Goal: Task Accomplishment & Management: Use online tool/utility

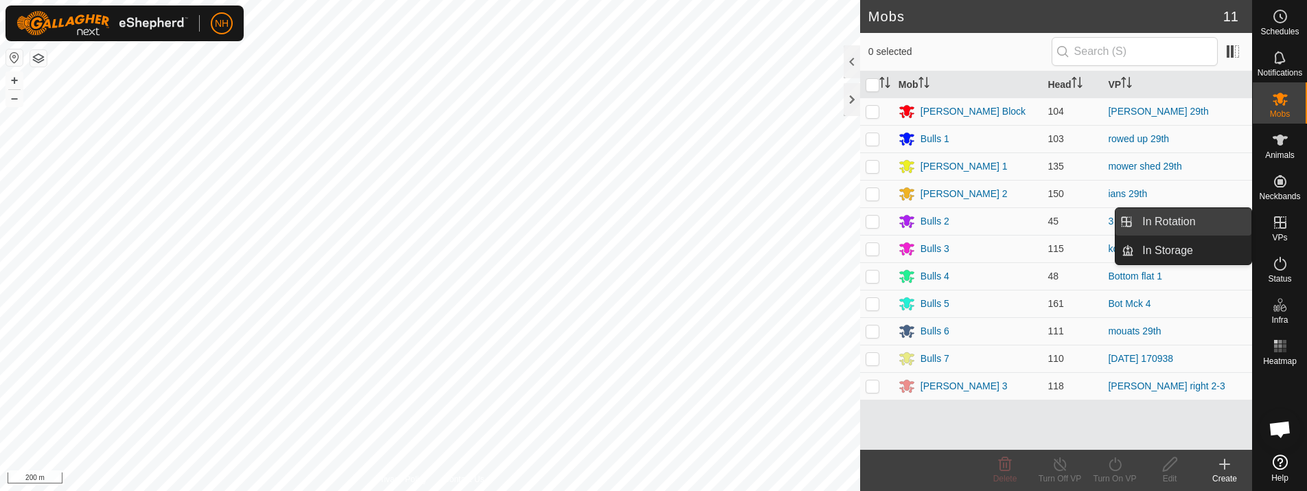
click at [1160, 219] on link "In Rotation" at bounding box center [1192, 221] width 117 height 27
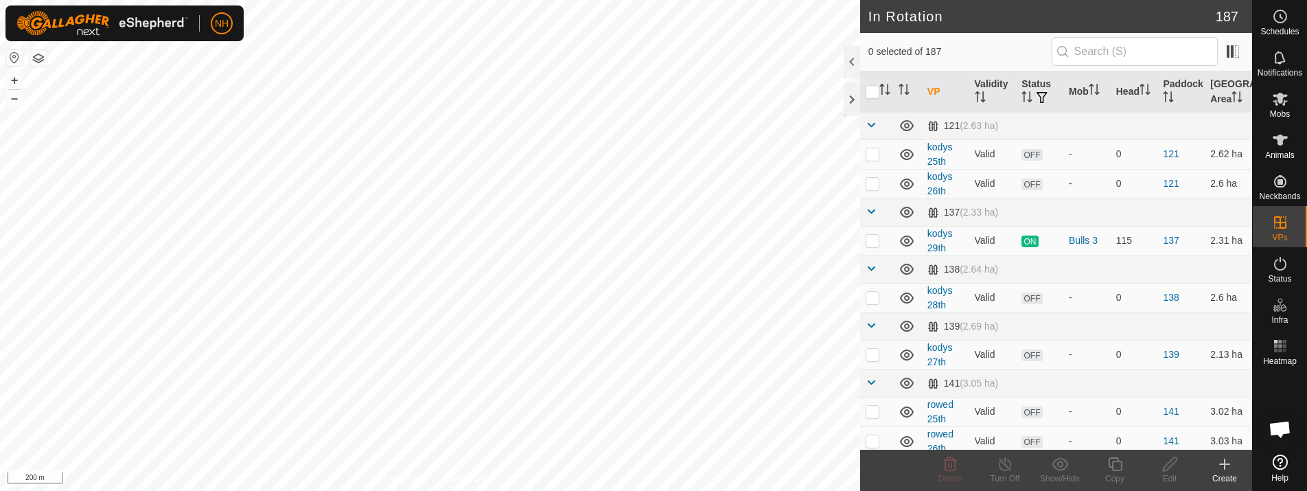
click at [1224, 470] on icon at bounding box center [1225, 464] width 16 height 16
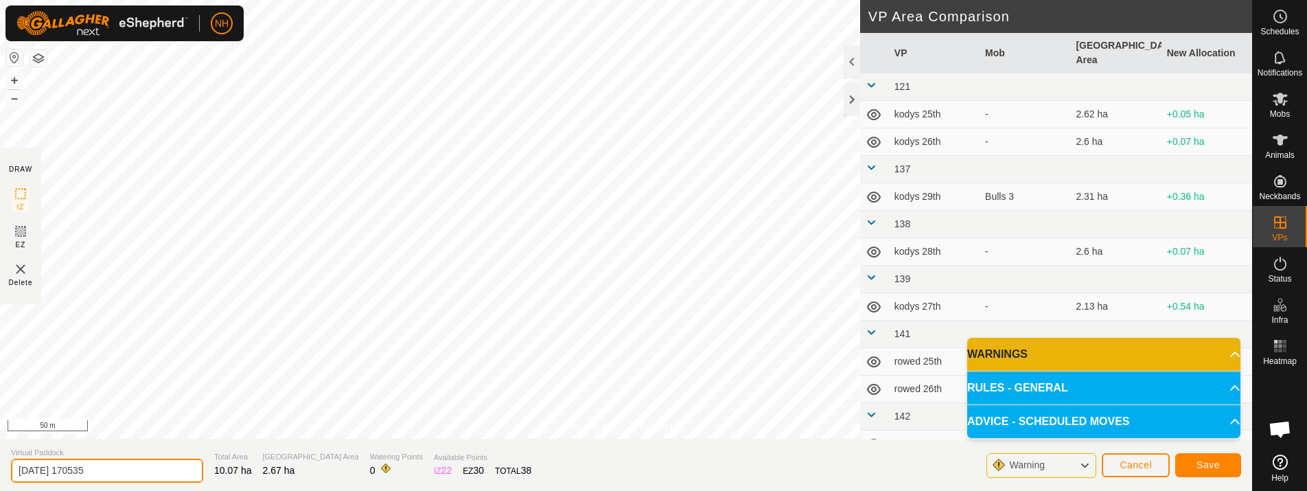
click at [171, 463] on input "[DATE] 170535" at bounding box center [107, 471] width 192 height 24
type input "2"
type input "ians 30th"
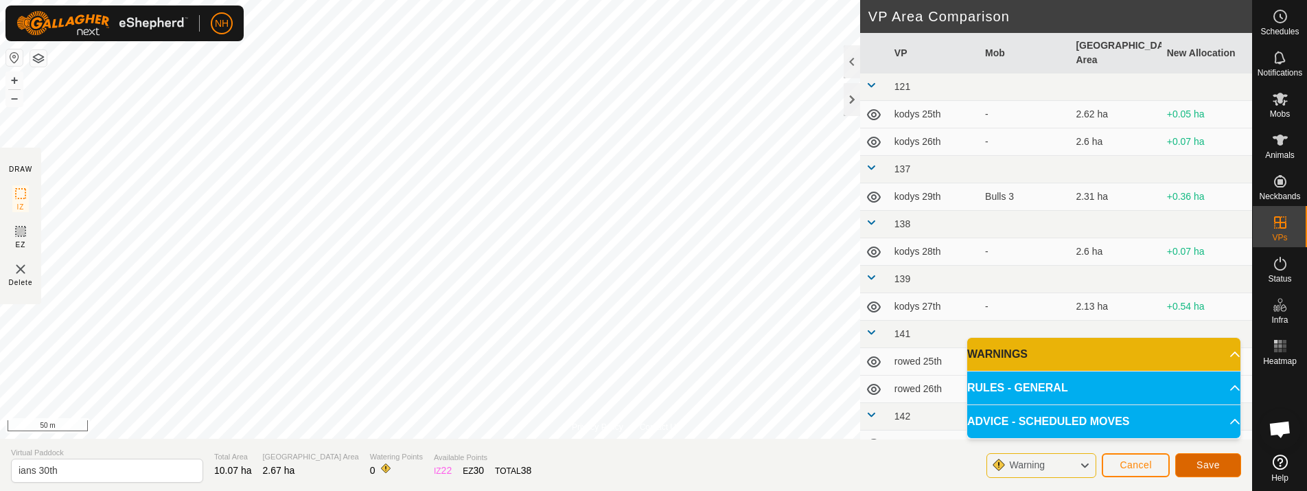
click at [1197, 454] on button "Save" at bounding box center [1208, 465] width 66 height 24
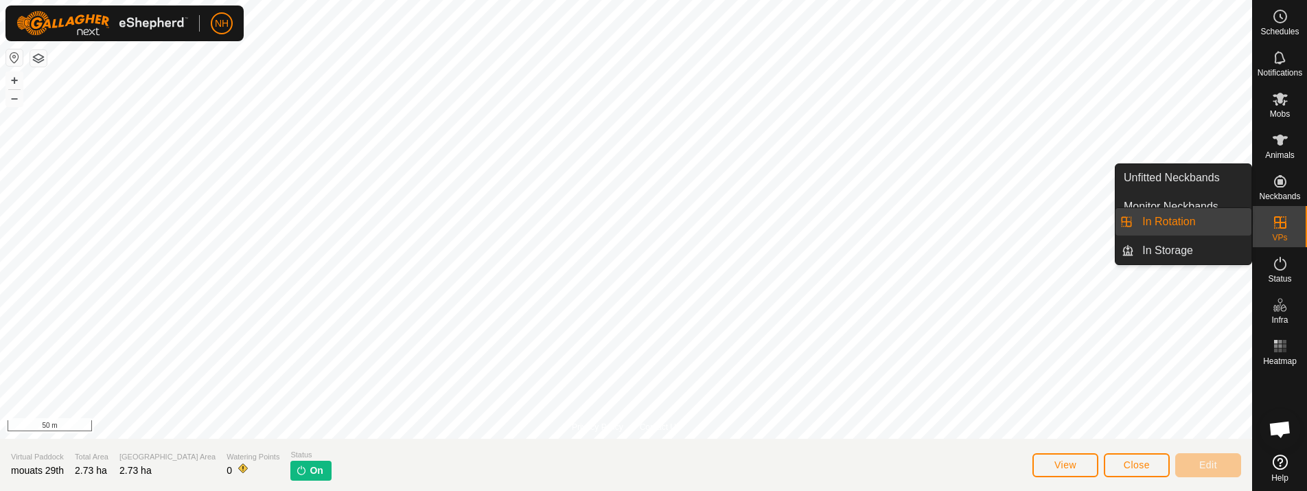
click at [1195, 223] on link "In Rotation" at bounding box center [1192, 221] width 117 height 27
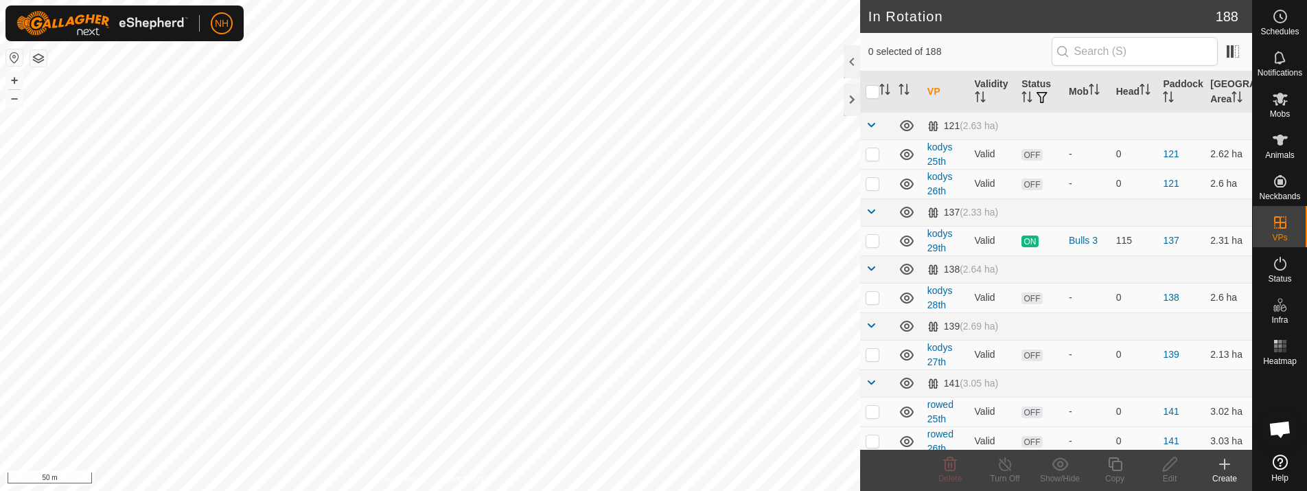
click at [1220, 466] on icon at bounding box center [1225, 464] width 16 height 16
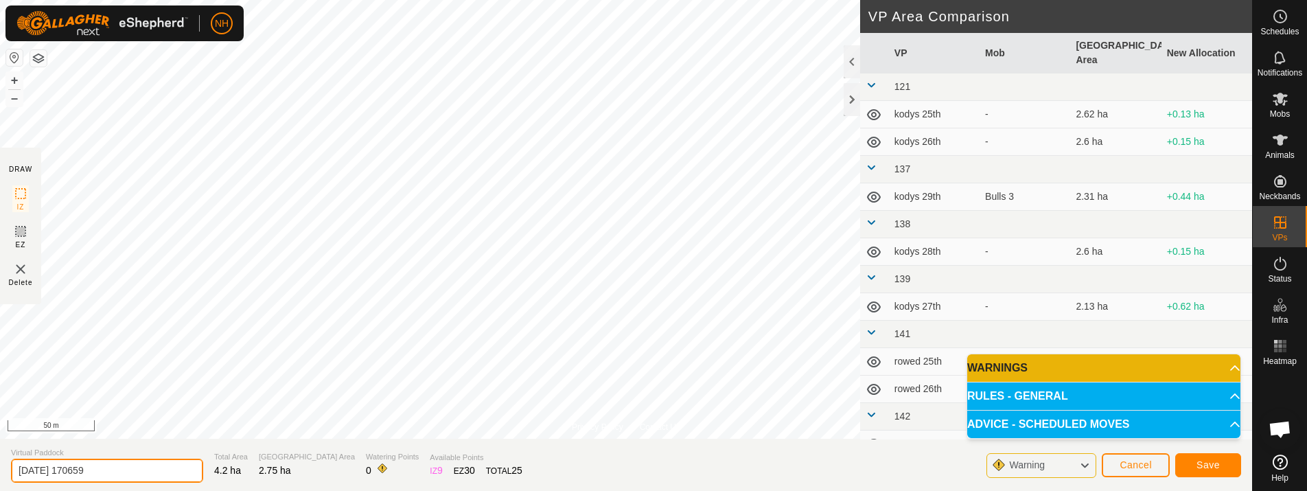
click at [174, 468] on input "[DATE] 170659" at bounding box center [107, 471] width 192 height 24
type input "2"
type input "mouats 30th"
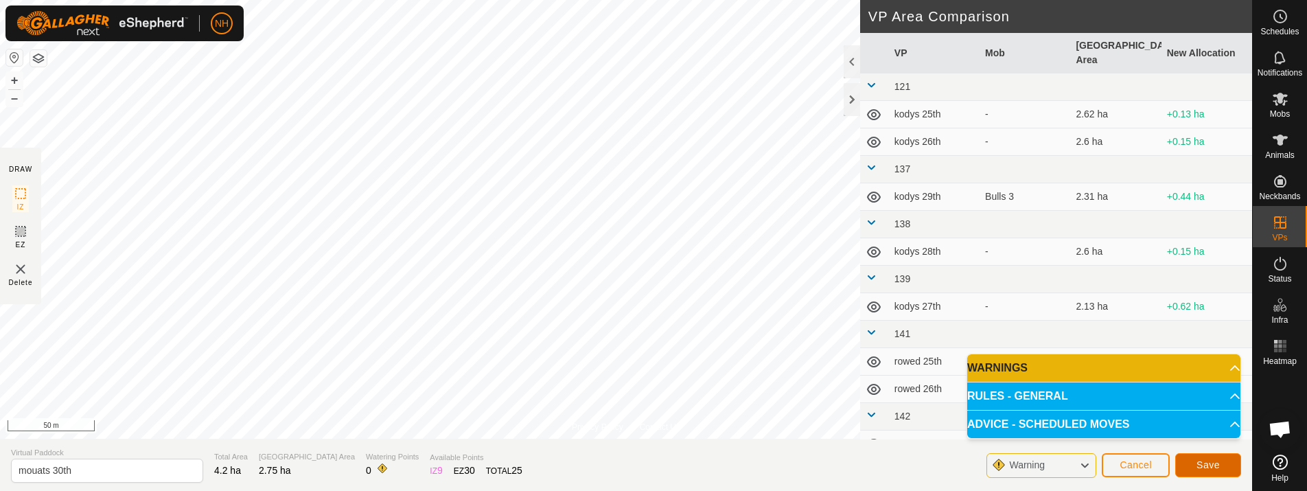
click at [1210, 462] on span "Save" at bounding box center [1208, 464] width 23 height 11
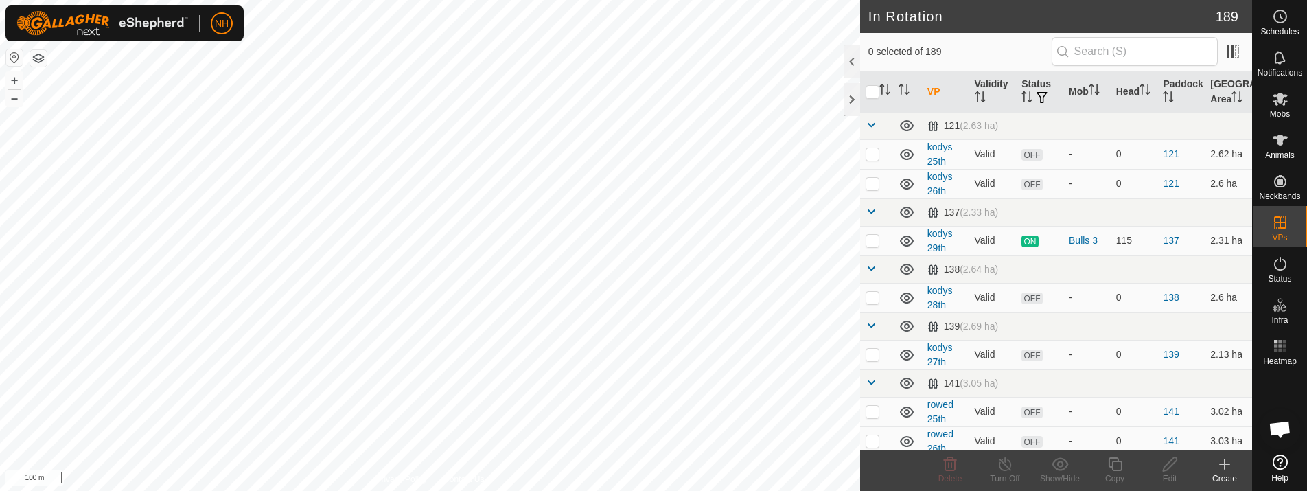
click at [1221, 463] on icon at bounding box center [1225, 464] width 16 height 16
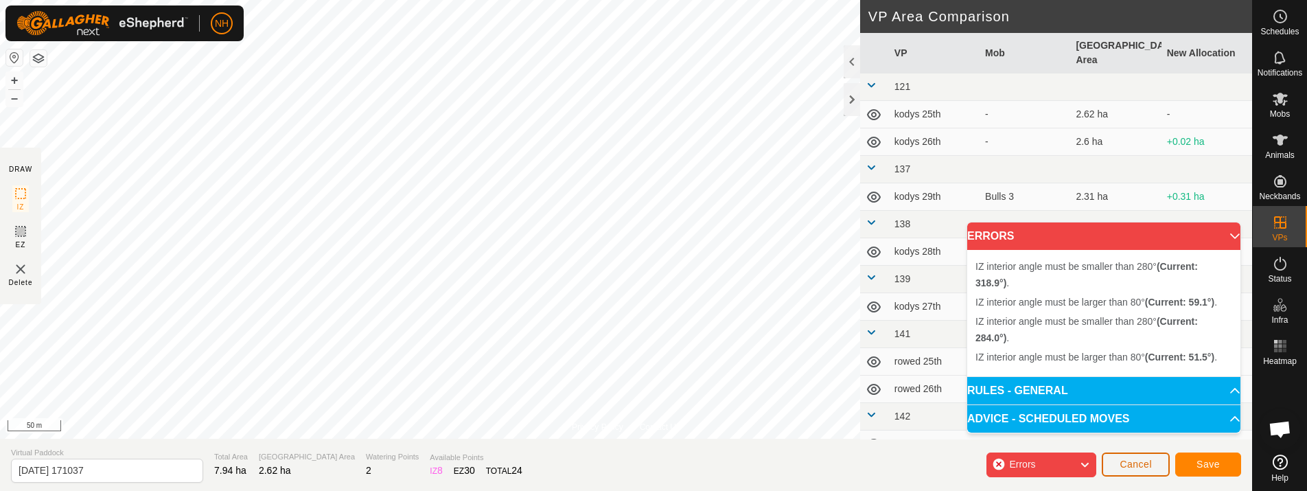
click at [1128, 459] on span "Cancel" at bounding box center [1136, 464] width 32 height 11
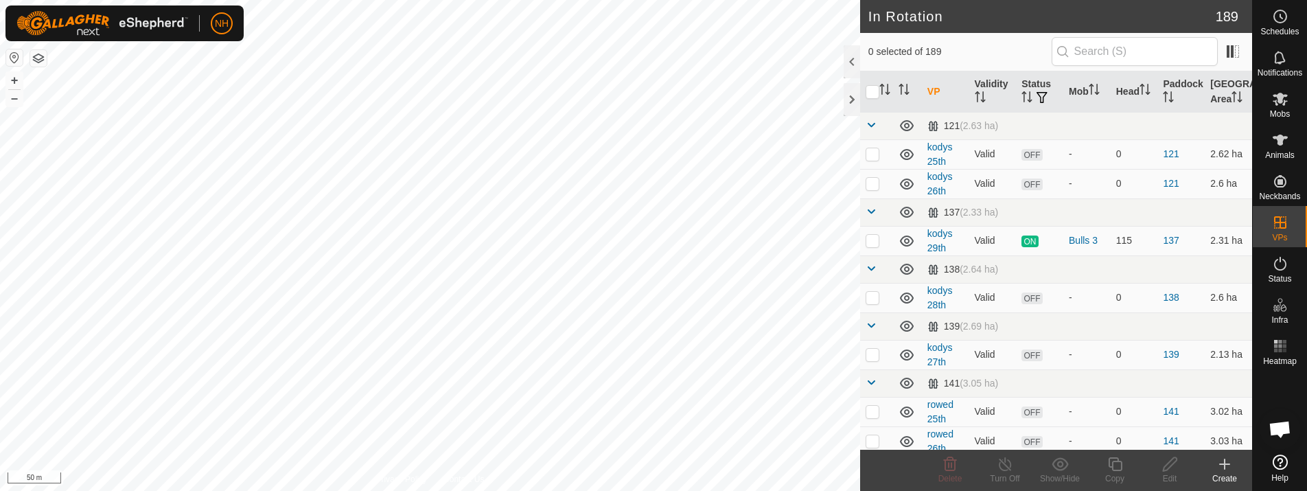
click at [1224, 464] on icon at bounding box center [1225, 464] width 10 height 0
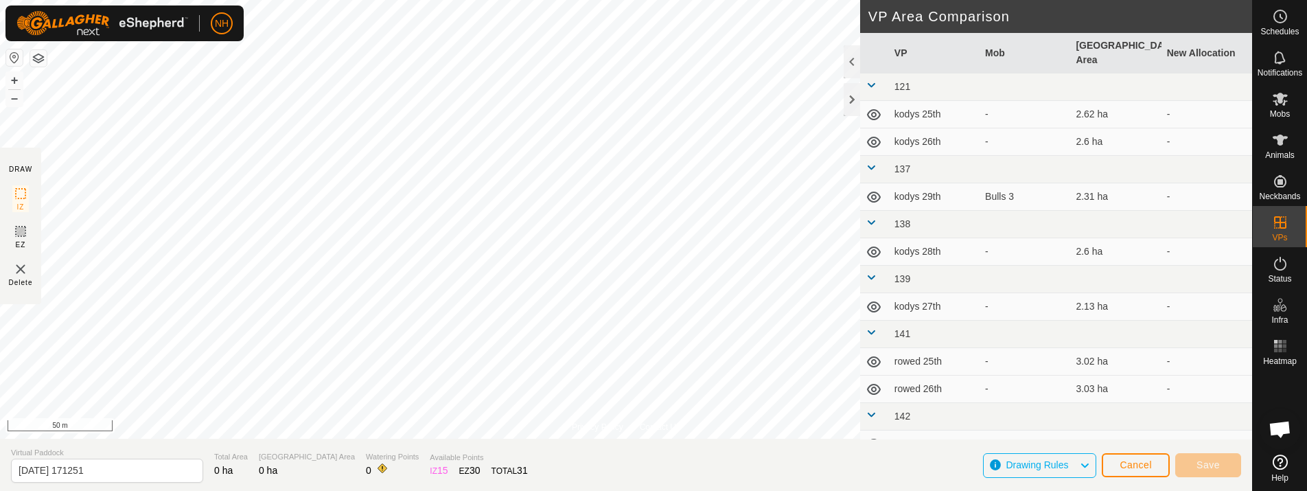
click at [776, 439] on div "Privacy Policy Contact Us + – ⇧ i 50 m DRAW IZ EZ Delete VP Area Comparison VP …" at bounding box center [626, 245] width 1252 height 491
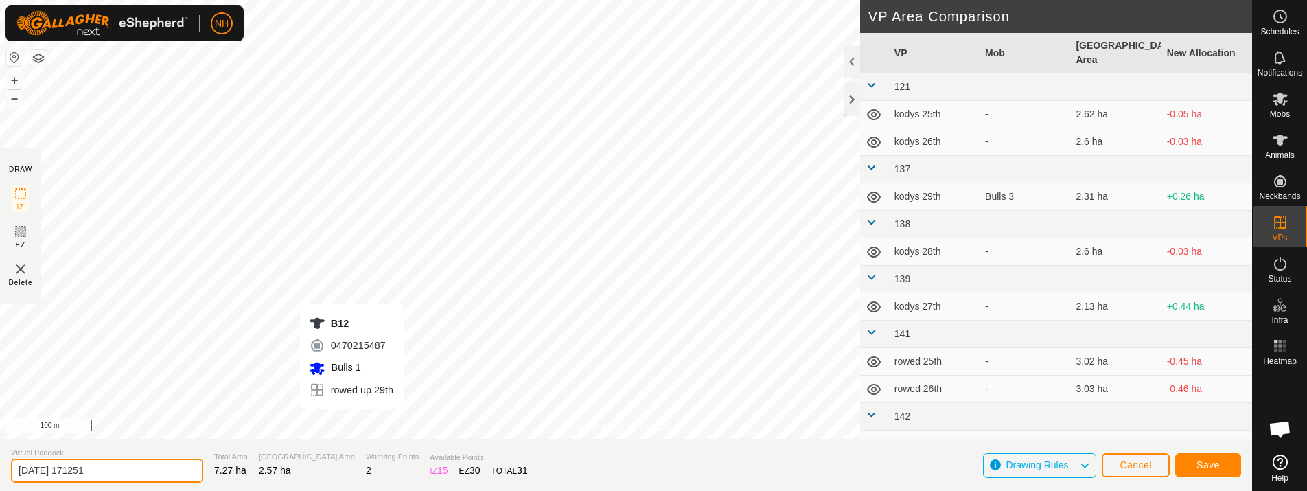
click at [170, 468] on input "[DATE] 171251" at bounding box center [107, 471] width 192 height 24
type input "2"
type input "kodys 30th"
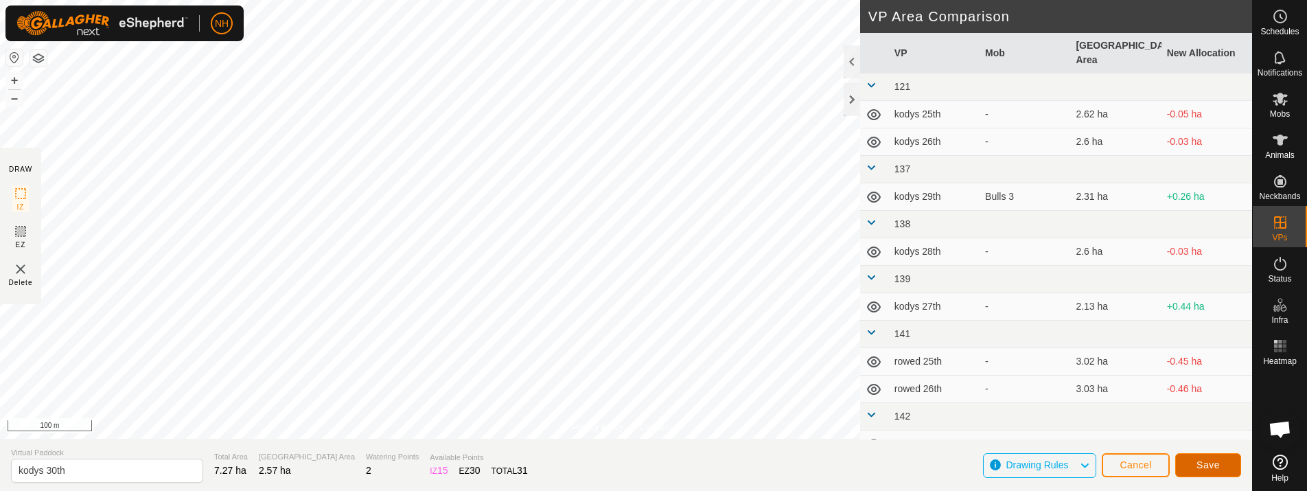
click at [1217, 463] on span "Save" at bounding box center [1208, 464] width 23 height 11
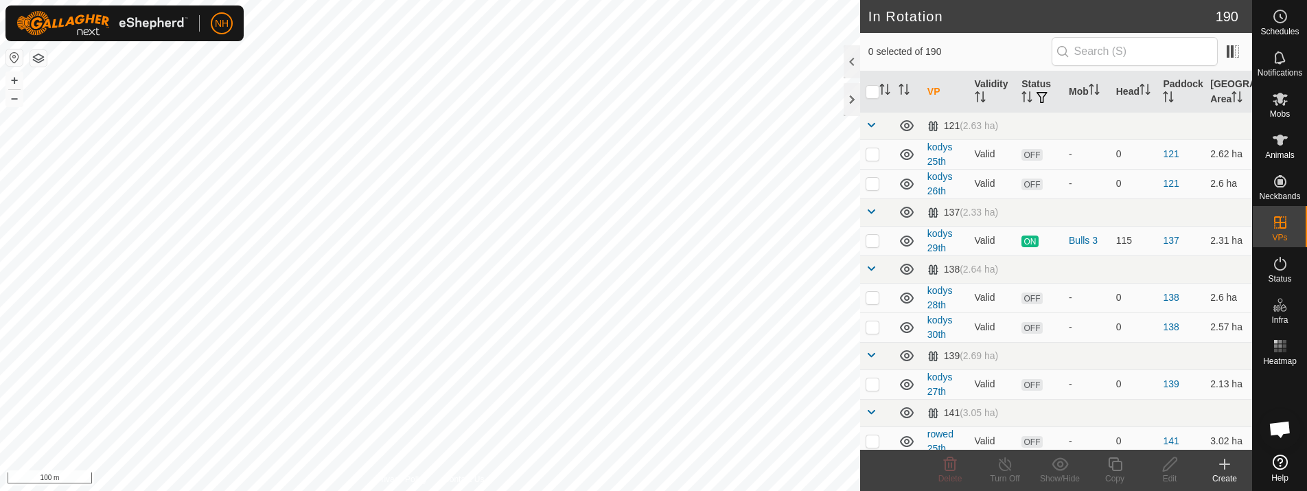
click at [1225, 464] on icon at bounding box center [1225, 464] width 10 height 0
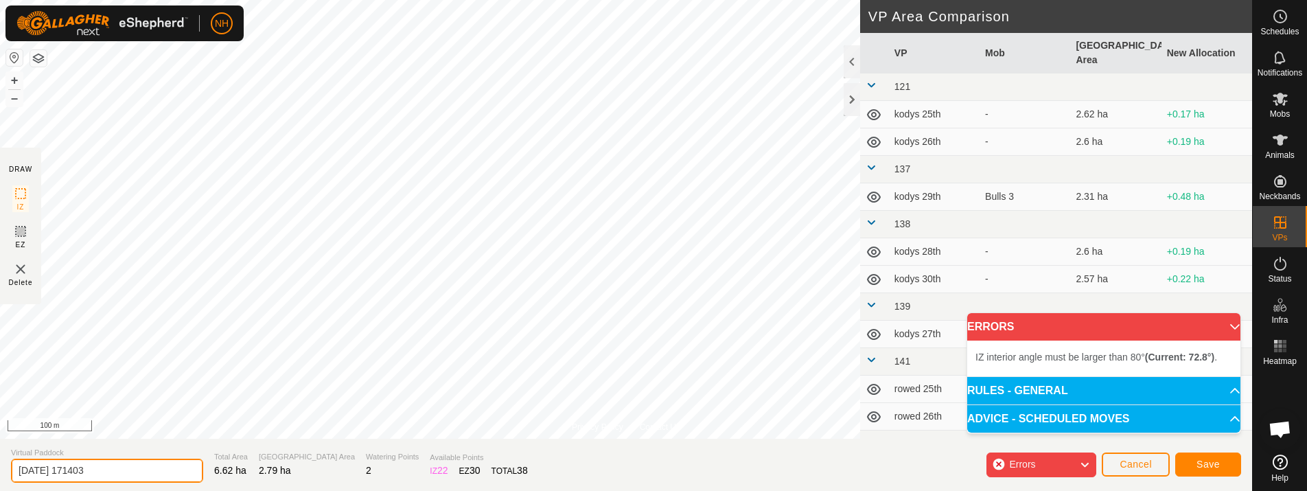
click at [152, 470] on input "[DATE] 171403" at bounding box center [107, 471] width 192 height 24
type input "2"
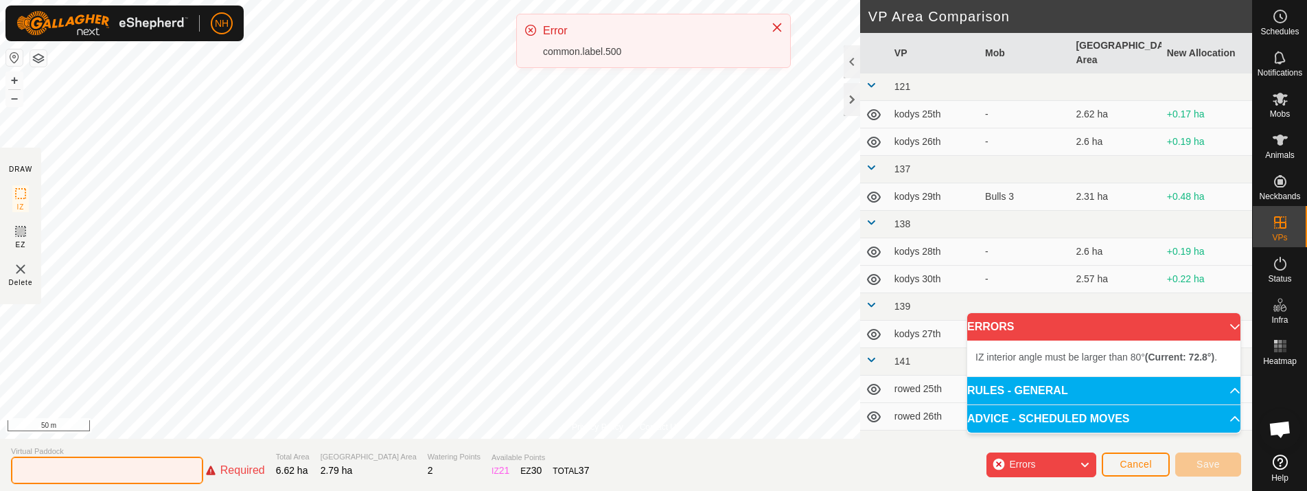
click at [134, 468] on input "text" at bounding box center [107, 470] width 192 height 27
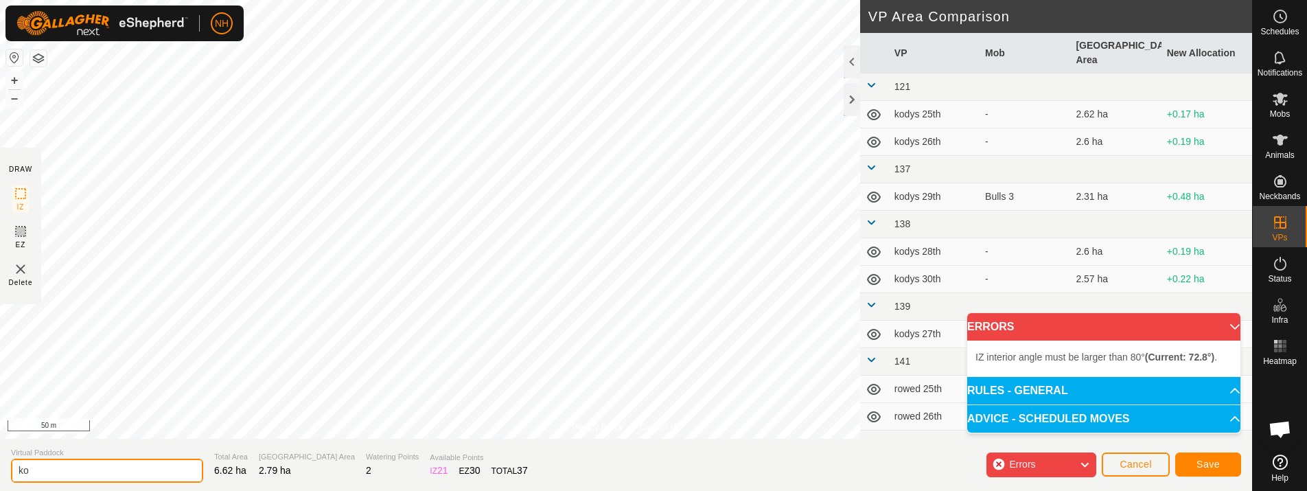
type input "k"
type input "rowed up 30th"
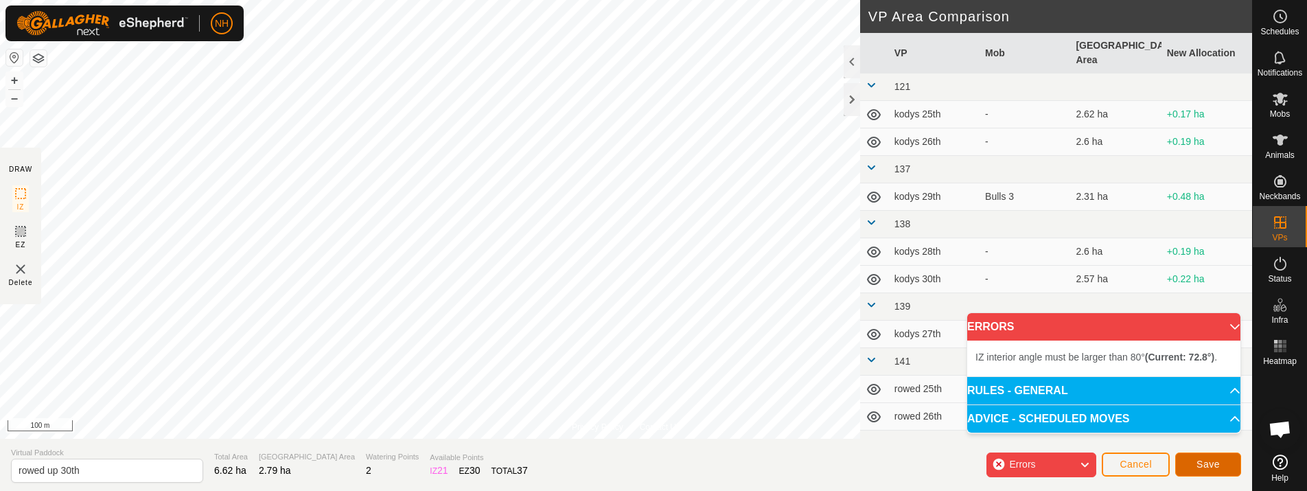
click at [1202, 457] on button "Save" at bounding box center [1208, 464] width 66 height 24
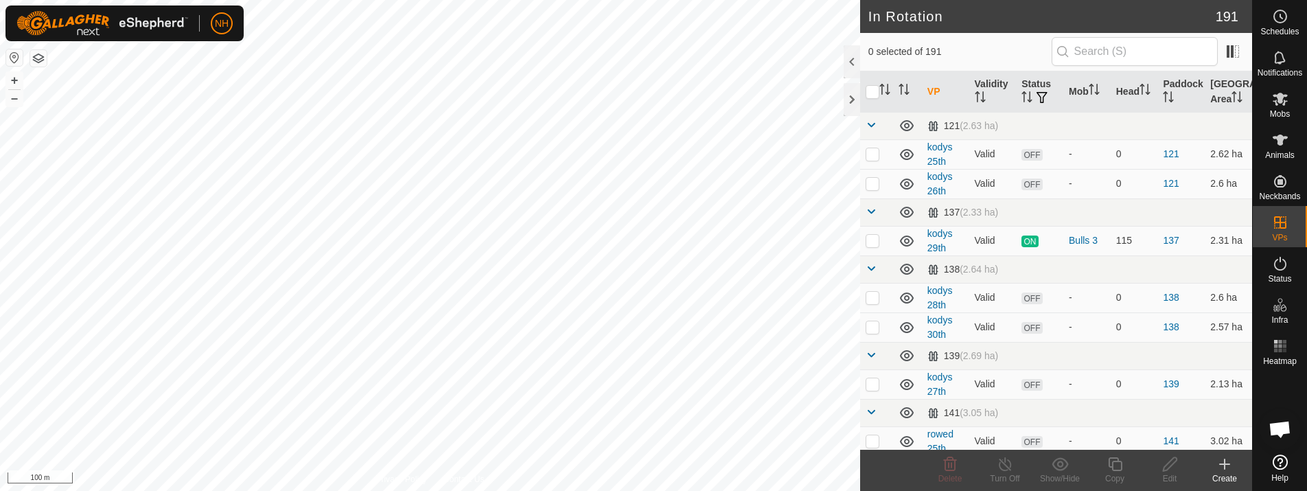
click at [1225, 464] on icon at bounding box center [1225, 464] width 10 height 0
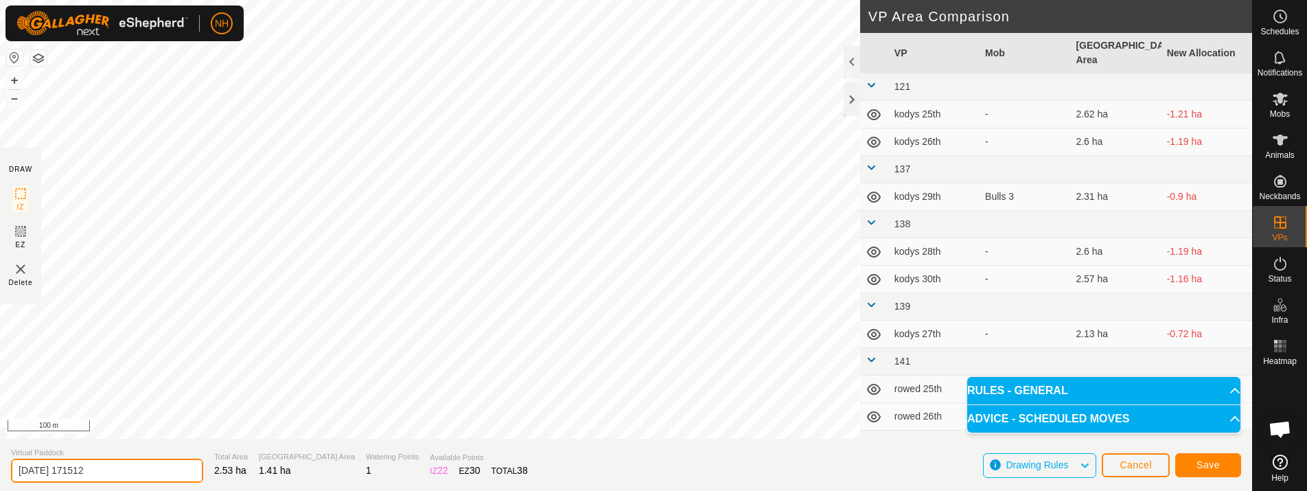
click at [166, 470] on input "[DATE] 171512" at bounding box center [107, 471] width 192 height 24
type input "2"
type input "rowed up 30th bk"
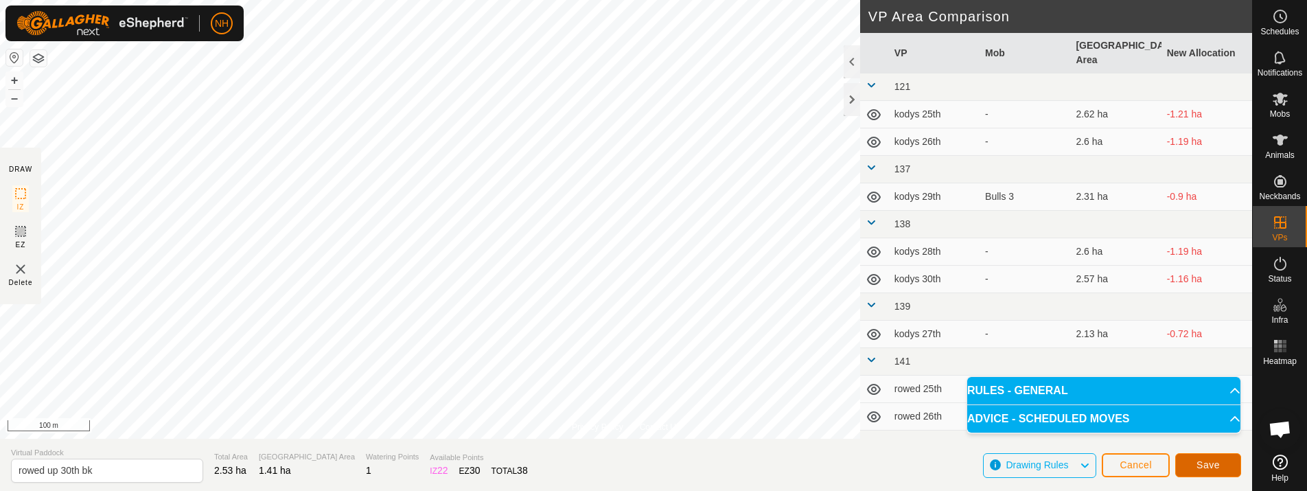
click at [1200, 463] on span "Save" at bounding box center [1208, 464] width 23 height 11
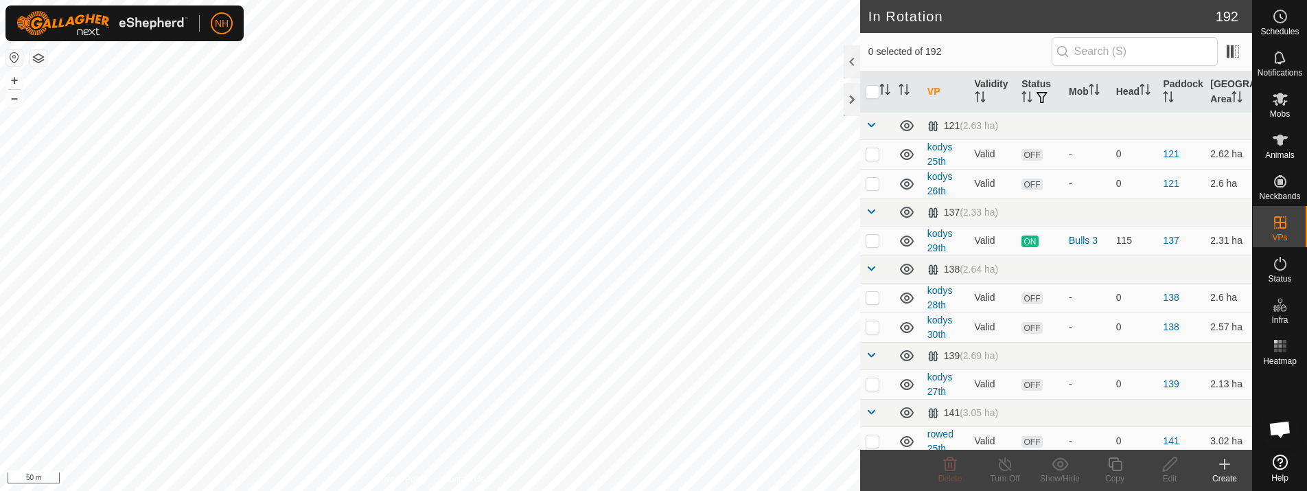
click at [1227, 456] on icon at bounding box center [1225, 464] width 16 height 16
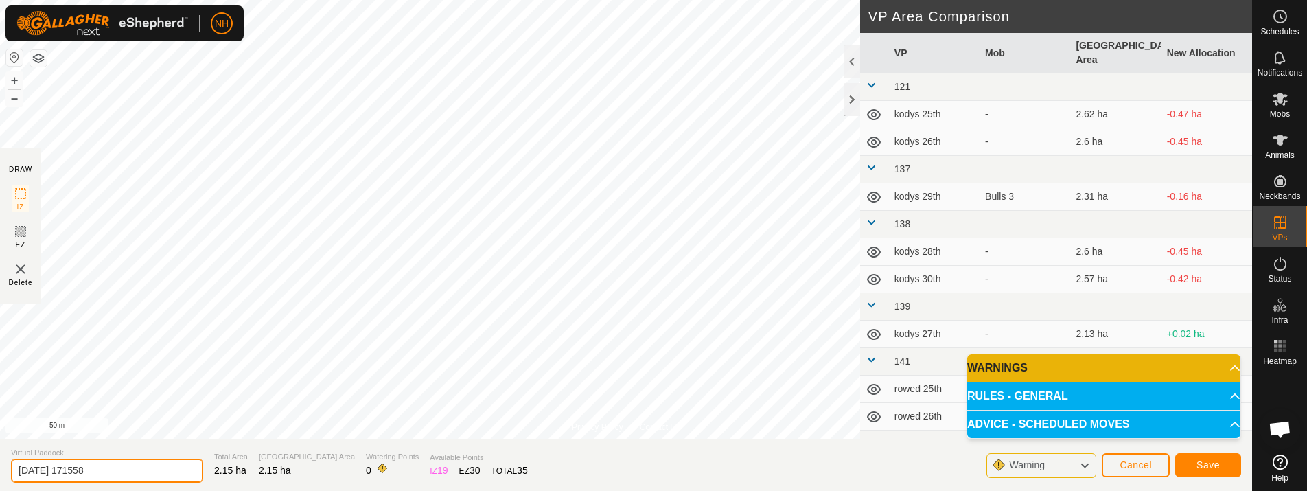
click at [149, 468] on input "[DATE] 171558" at bounding box center [107, 471] width 192 height 24
type input "2"
type input "mower shed 30th"
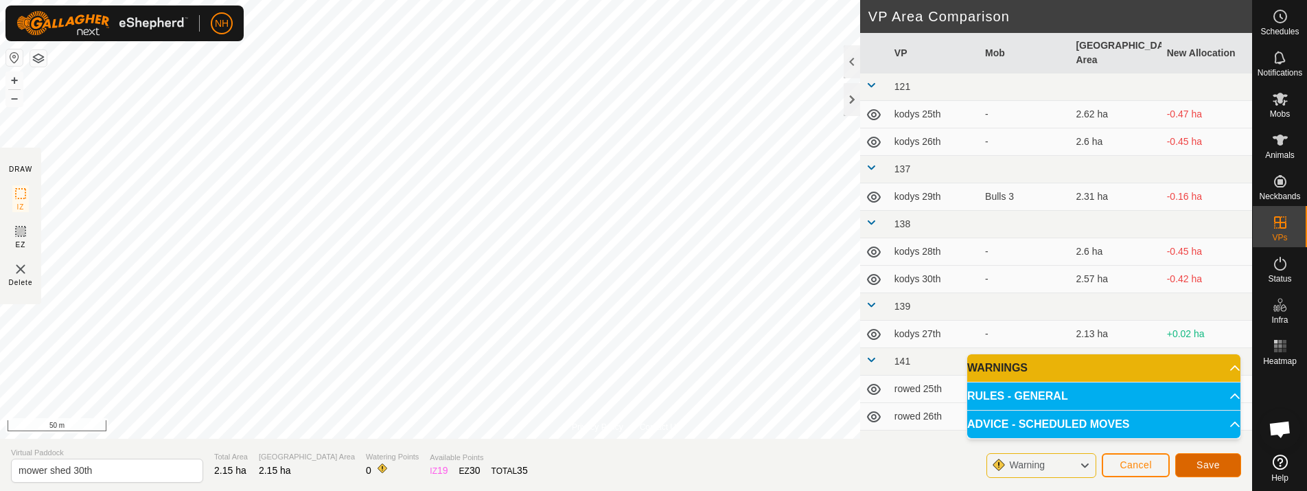
click at [1219, 463] on span "Save" at bounding box center [1208, 464] width 23 height 11
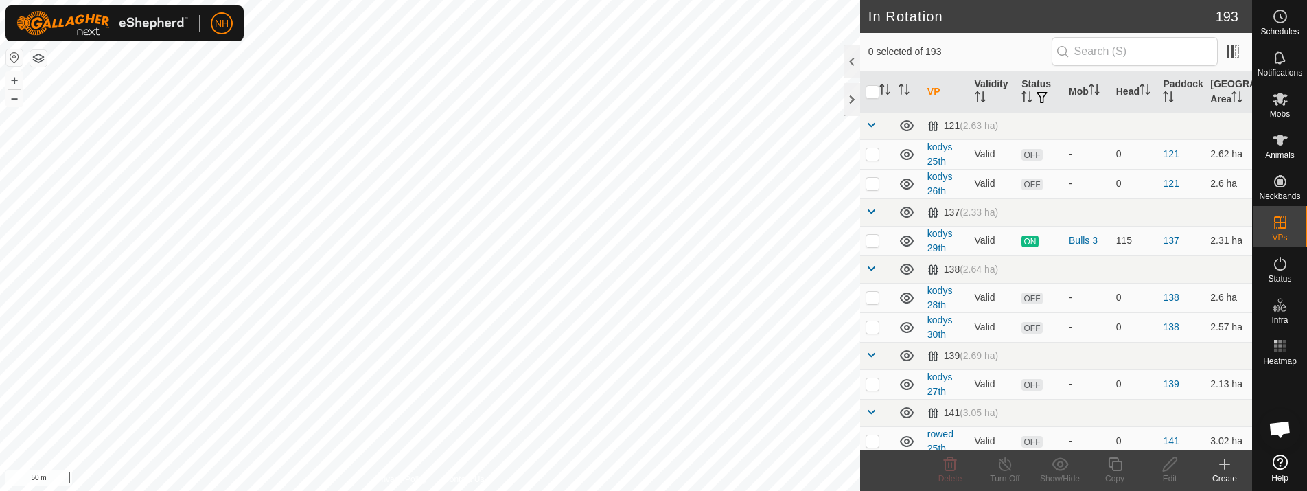
click at [1227, 459] on icon at bounding box center [1225, 464] width 16 height 16
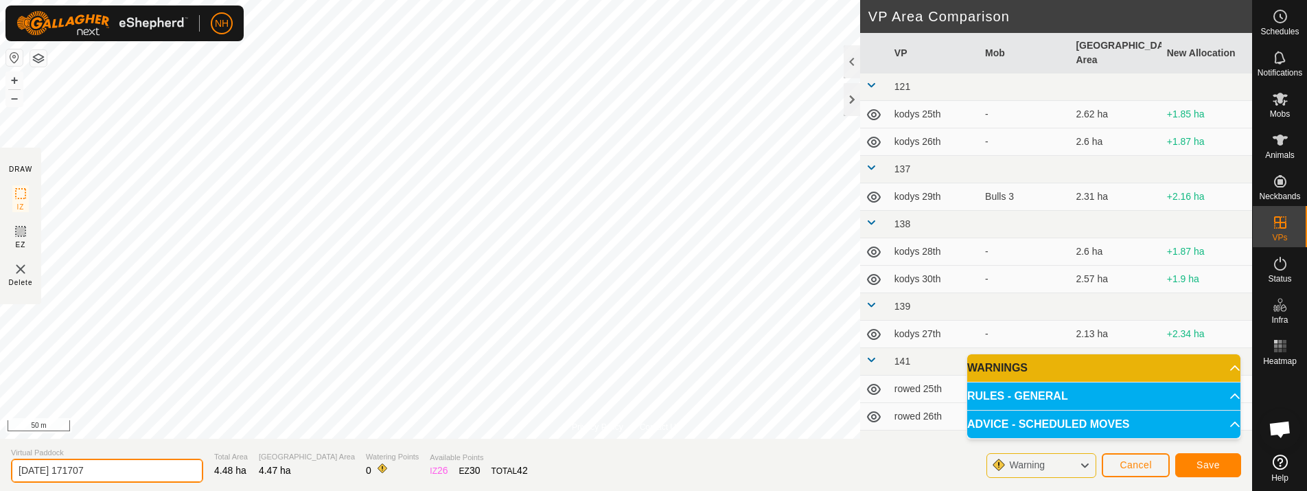
click at [166, 466] on input "[DATE] 171707" at bounding box center [107, 471] width 192 height 24
type input "2"
type input "[PERSON_NAME] 29th 2nd"
click at [1212, 466] on span "Save" at bounding box center [1208, 464] width 23 height 11
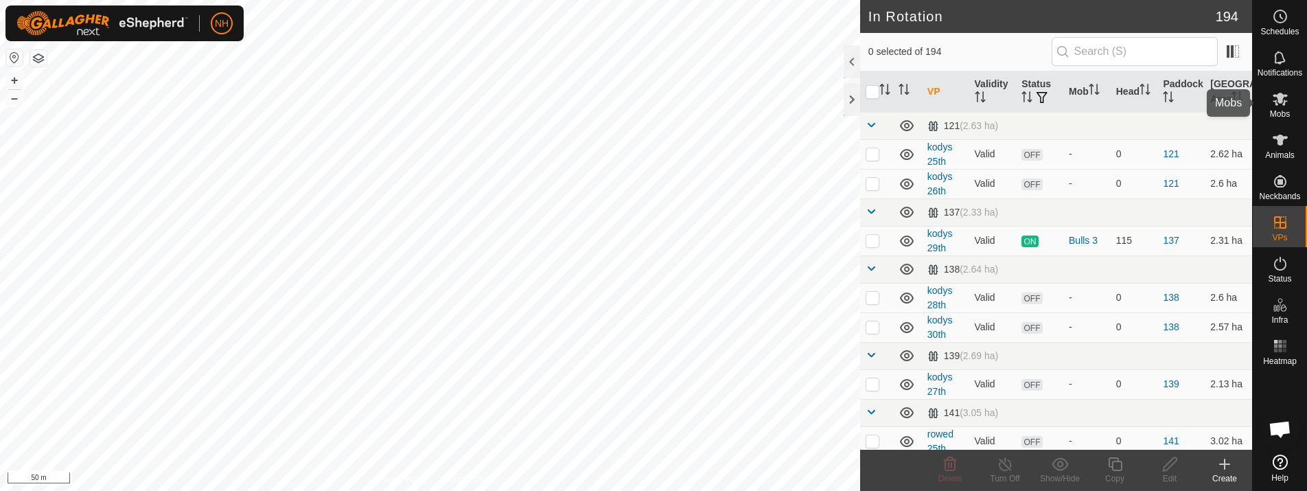
click at [1280, 102] on icon at bounding box center [1280, 99] width 15 height 13
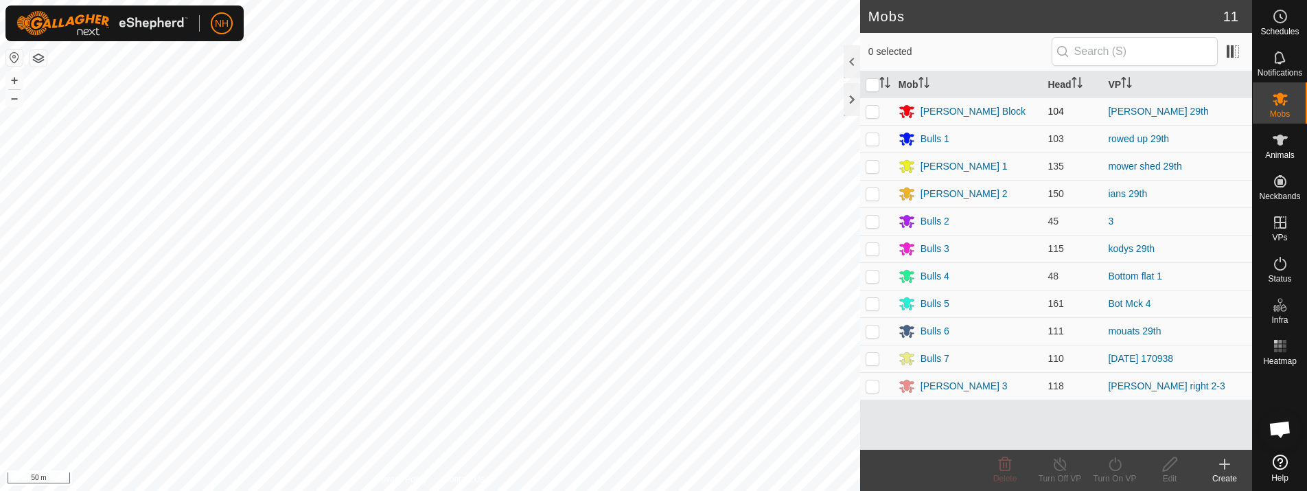
click at [873, 113] on p-checkbox at bounding box center [873, 111] width 14 height 11
checkbox input "true"
click at [1115, 466] on icon at bounding box center [1115, 464] width 17 height 16
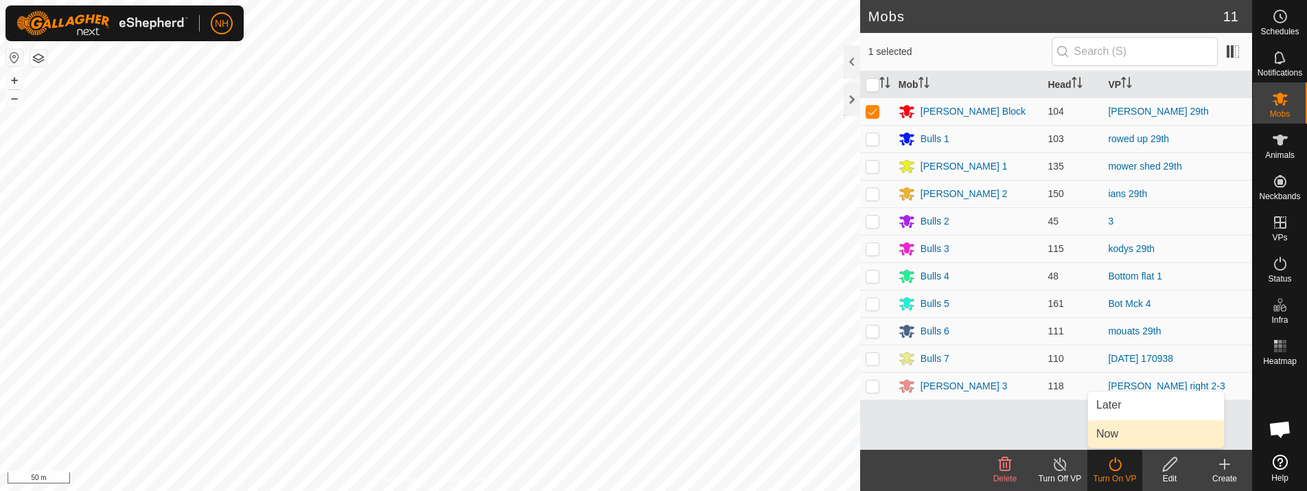
click at [1117, 433] on link "Now" at bounding box center [1156, 433] width 136 height 27
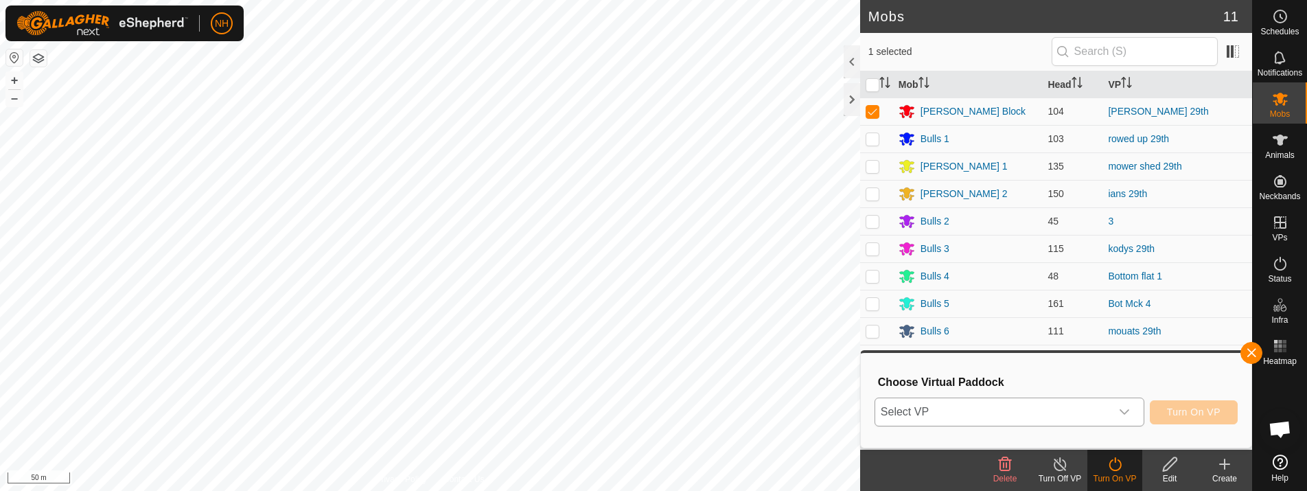
click at [985, 417] on span "Select VP" at bounding box center [993, 411] width 236 height 27
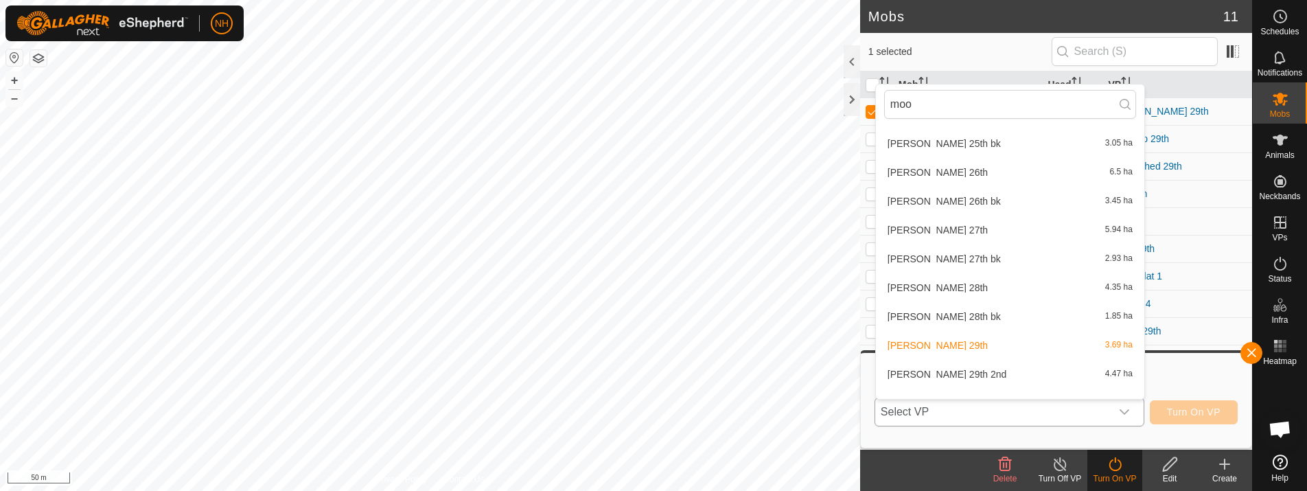
scroll to position [102, 0]
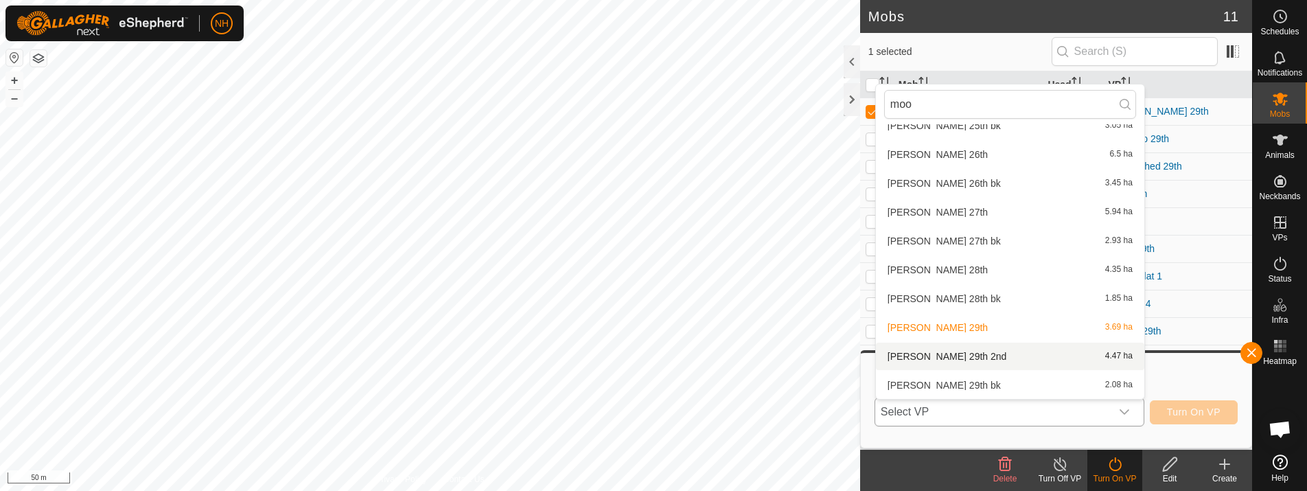
type input "moo"
click at [926, 354] on li "[PERSON_NAME] 29th 2nd 4.47 ha" at bounding box center [1010, 356] width 268 height 27
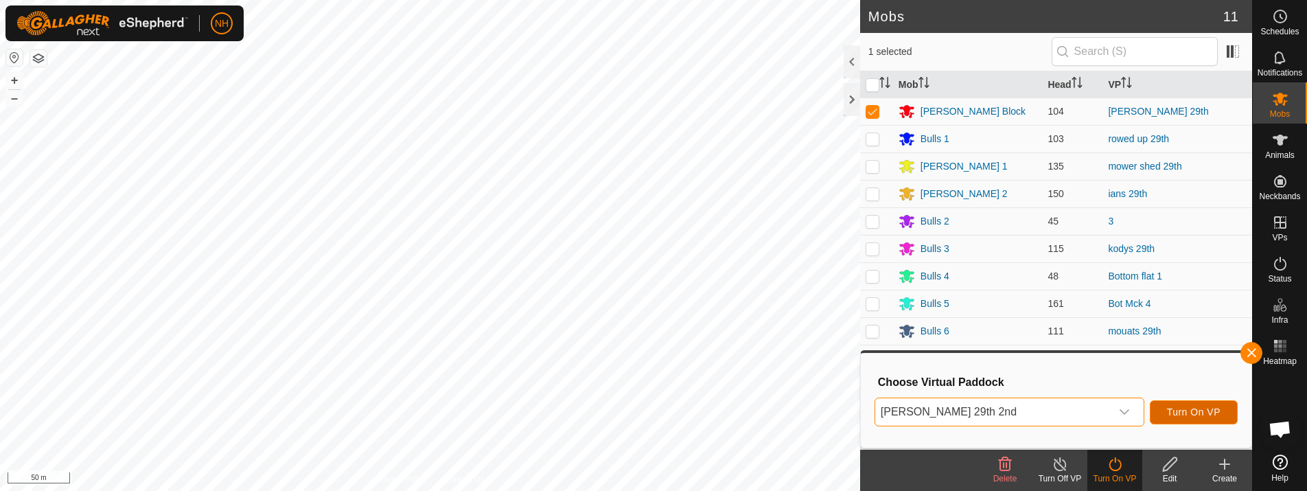
click at [1187, 411] on span "Turn On VP" at bounding box center [1194, 411] width 54 height 11
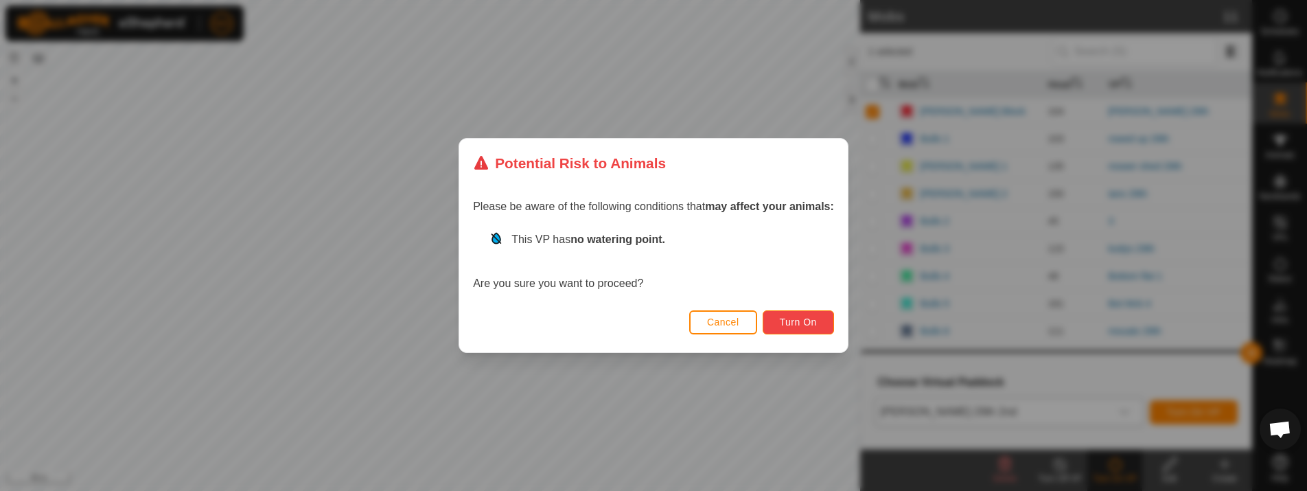
click at [799, 314] on button "Turn On" at bounding box center [798, 322] width 71 height 24
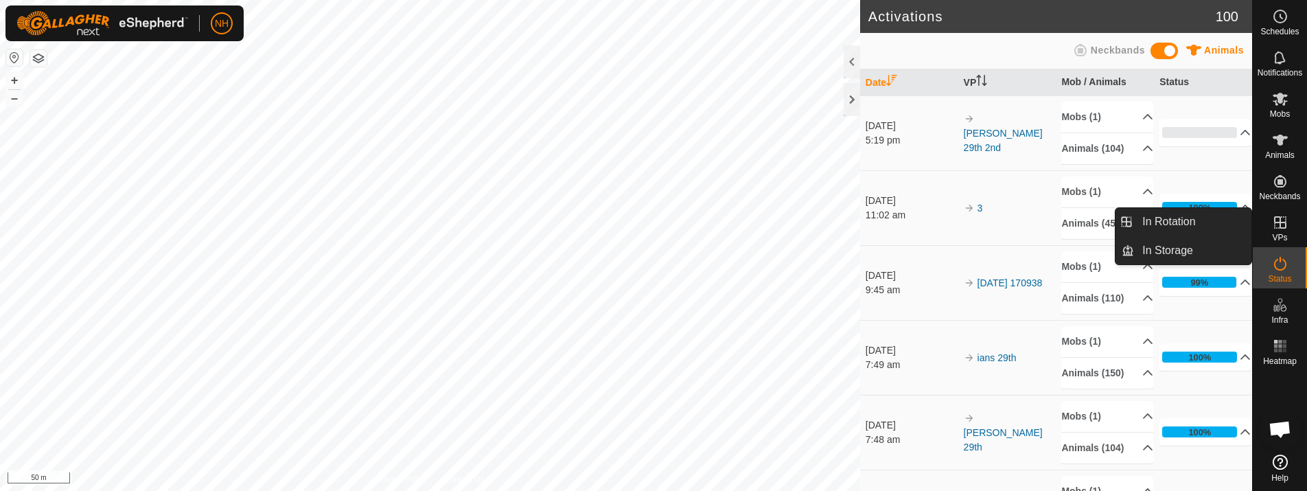
click at [1278, 227] on icon at bounding box center [1280, 222] width 16 height 16
click at [1169, 221] on link "In Rotation" at bounding box center [1192, 221] width 117 height 27
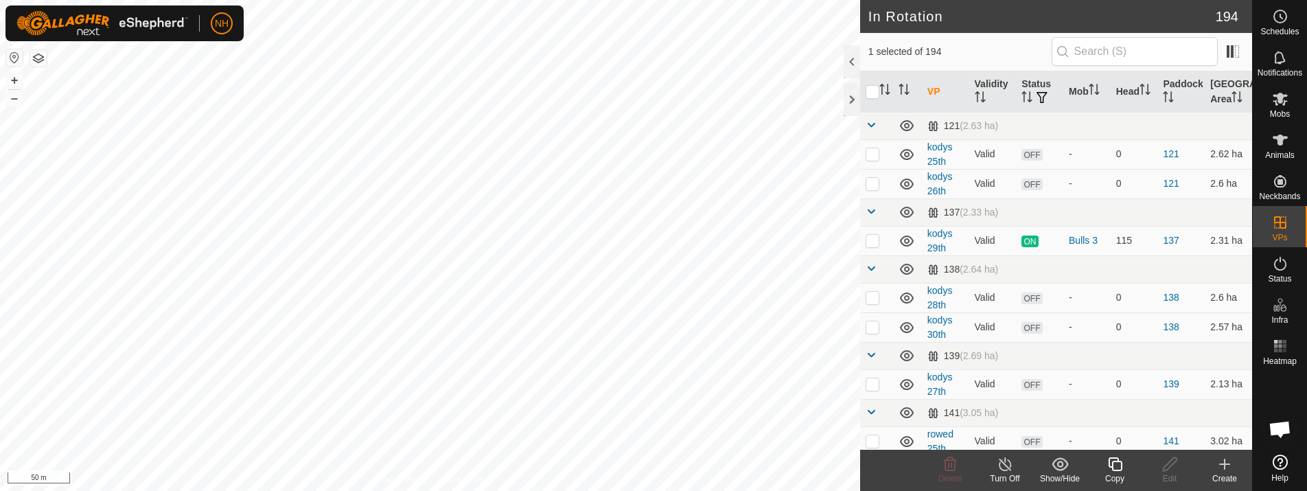
click at [1226, 462] on icon at bounding box center [1225, 464] width 16 height 16
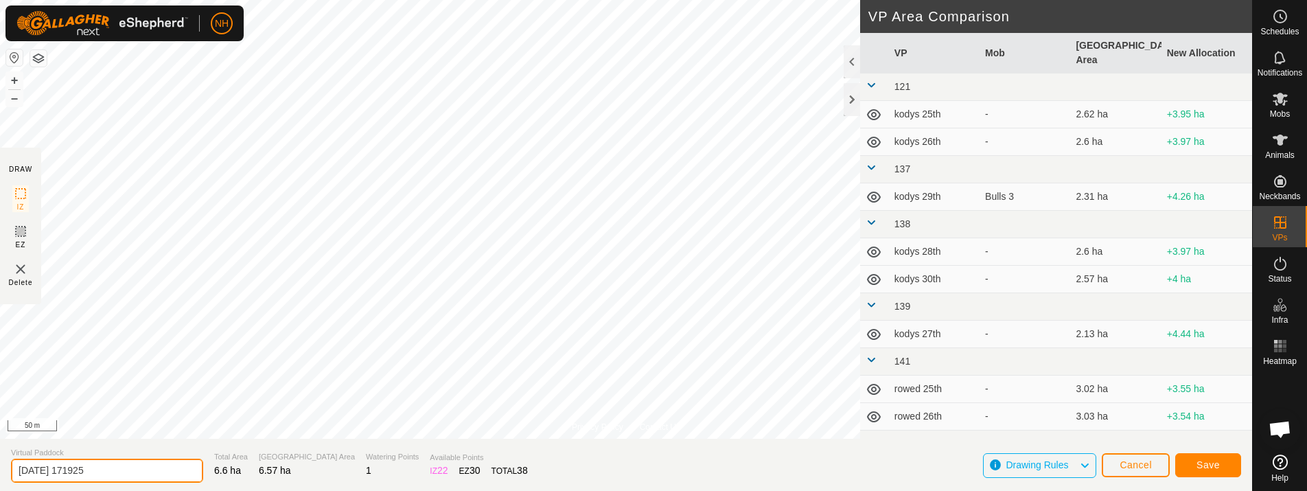
click at [161, 472] on input "[DATE] 171925" at bounding box center [107, 471] width 192 height 24
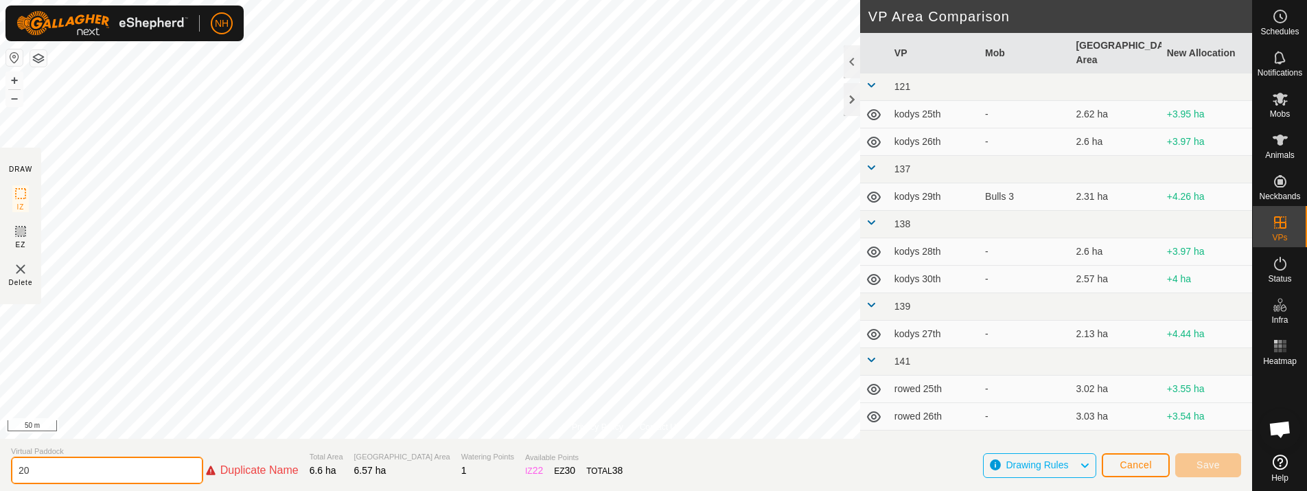
type input "2"
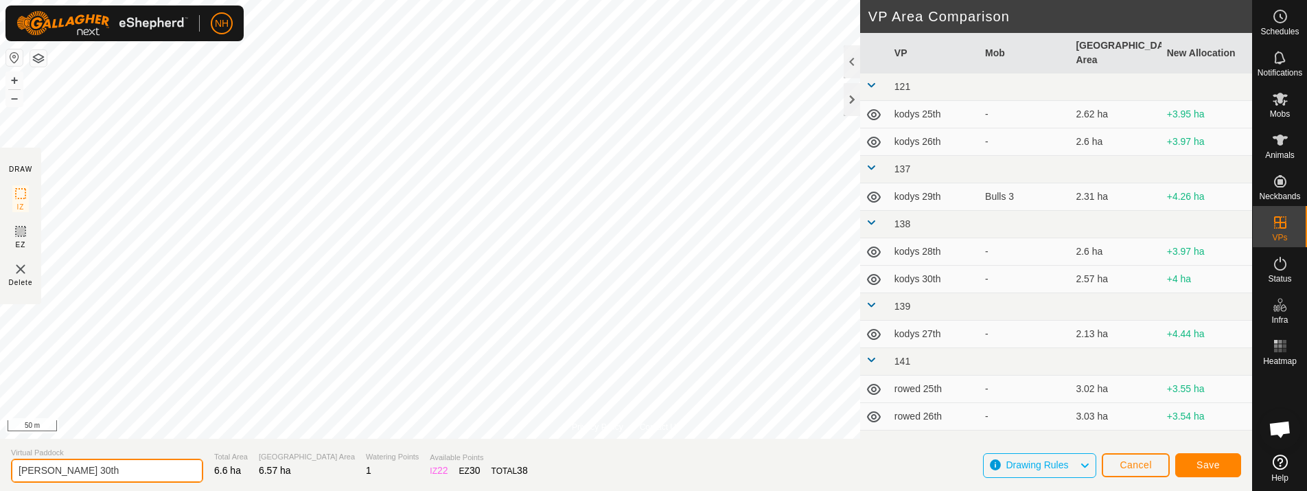
type input "[PERSON_NAME] 30th"
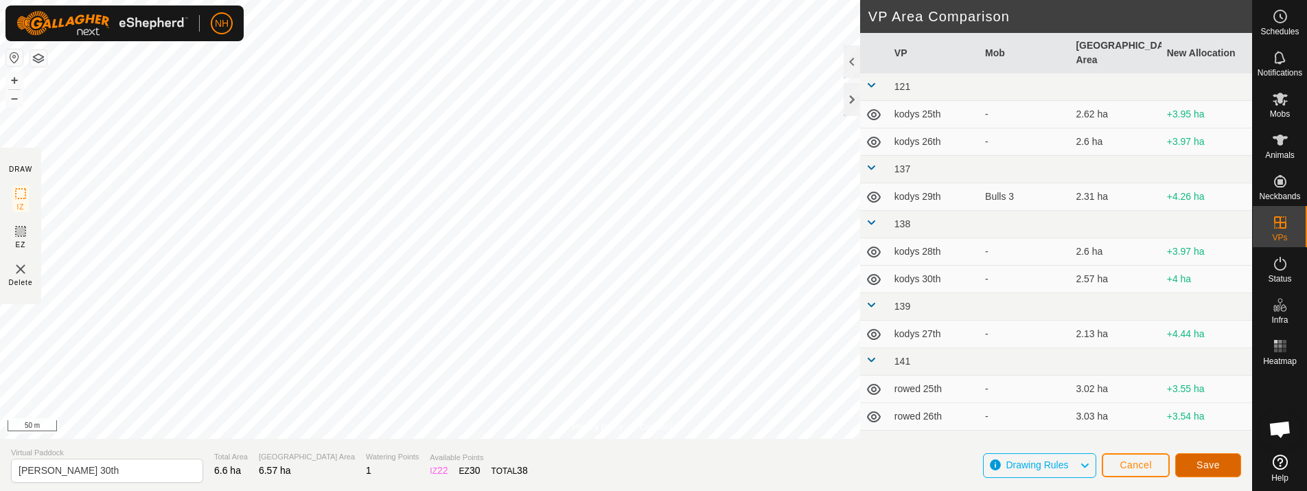
click at [1213, 462] on span "Save" at bounding box center [1208, 464] width 23 height 11
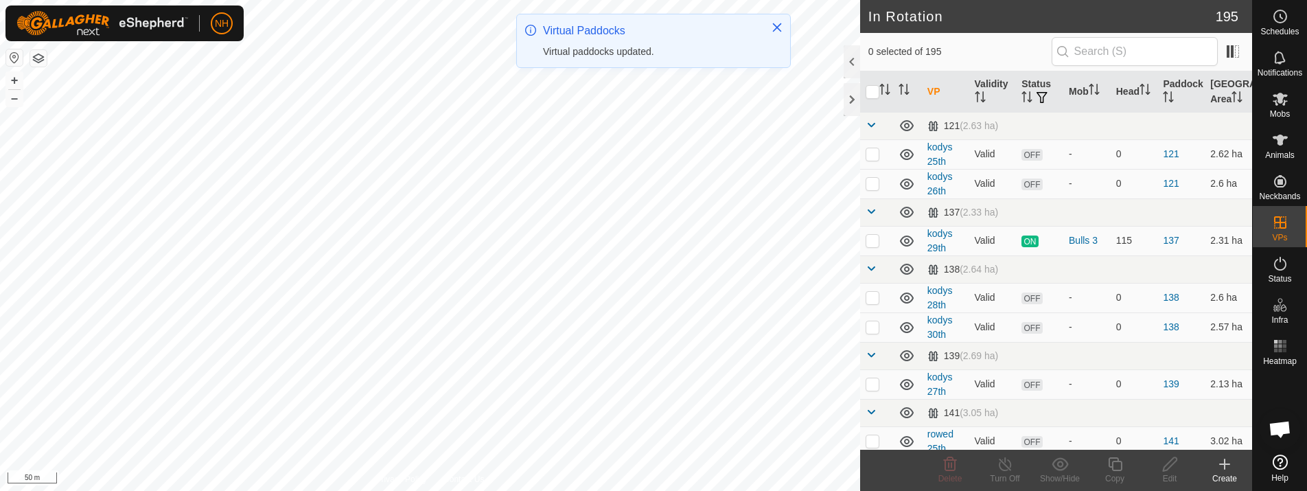
click at [1222, 463] on icon at bounding box center [1225, 464] width 16 height 16
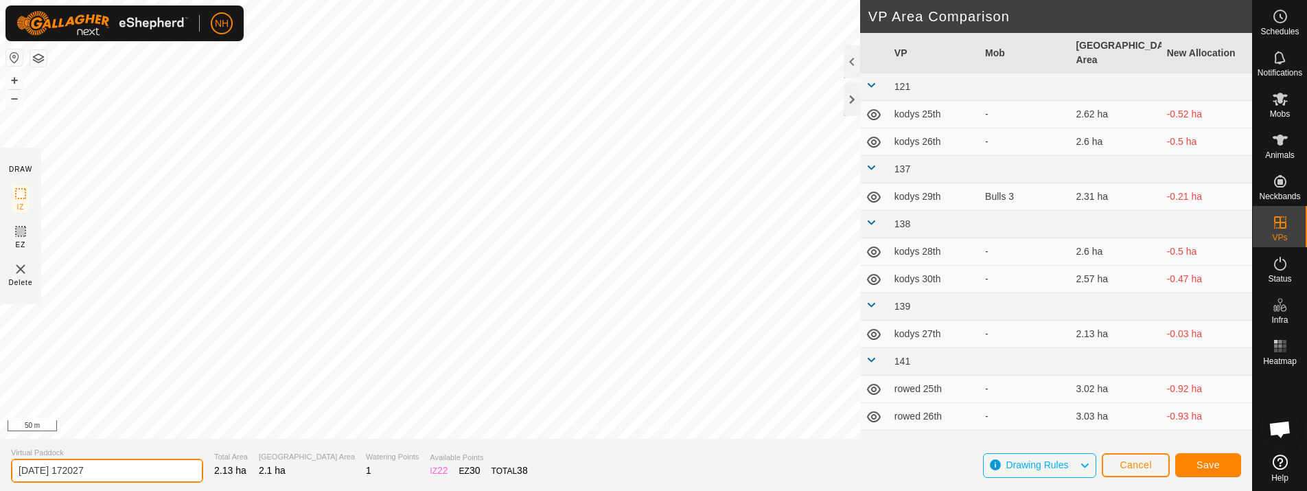
click at [122, 463] on input "[DATE] 172027" at bounding box center [107, 471] width 192 height 24
type input "2"
type input "[PERSON_NAME] 30th bk"
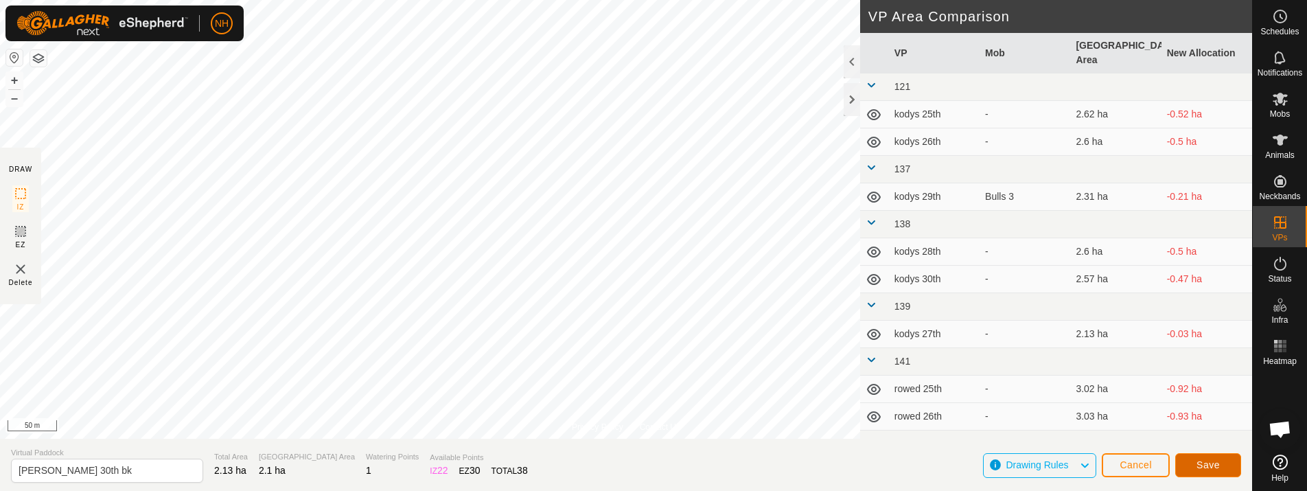
click at [1213, 468] on span "Save" at bounding box center [1208, 464] width 23 height 11
